Goal: Transaction & Acquisition: Subscribe to service/newsletter

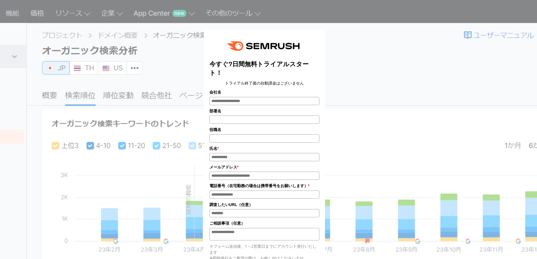
click at [351, 49] on div "今すぐ7日間無料トライアルスタート！ トライアル終了後の自動課金はございません 会社名 部署名 * * *" at bounding box center [269, 188] width 282 height 331
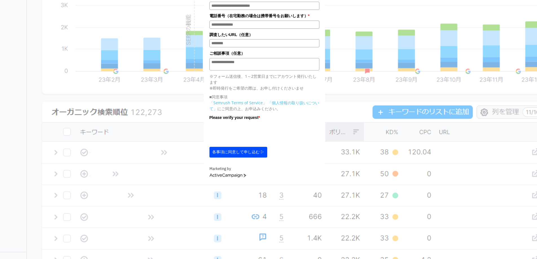
scroll to position [51, 0]
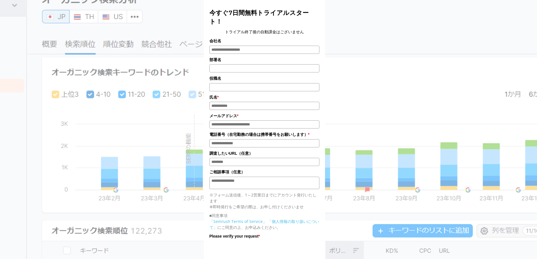
click at [172, 21] on div "今すぐ7日間無料トライアルスタート！ トライアル終了後の自動課金はございません 会社名 部署名 * * *" at bounding box center [269, 136] width 282 height 331
click at [173, 21] on div "今すぐ7日間無料トライアルスタート！ トライアル終了後の自動課金はございません 会社名 部署名 * * *" at bounding box center [269, 136] width 282 height 331
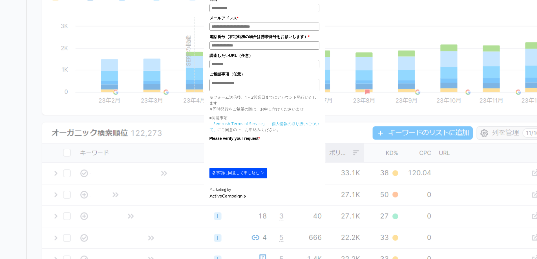
scroll to position [0, 0]
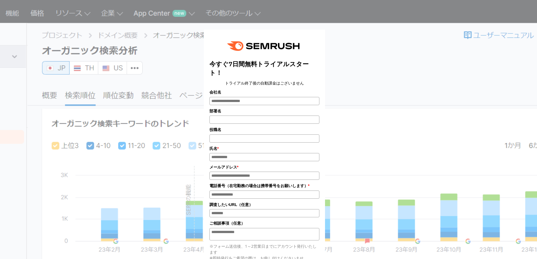
click at [353, 40] on div "今すぐ7日間無料トライアルスタート！ トライアル終了後の自動課金はございません 会社名 部署名 * * *" at bounding box center [269, 188] width 282 height 331
click at [325, 43] on form "今すぐ7日間無料トライアルスタート！ トライアル終了後の自動課金はございません 会社名 部署名 * * *" at bounding box center [264, 192] width 121 height 324
click at [331, 40] on div "今すぐ7日間無料トライアルスタート！ トライアル終了後の自動課金はございません 会社名 部署名 * * *" at bounding box center [269, 188] width 282 height 331
